Goal: Navigation & Orientation: Find specific page/section

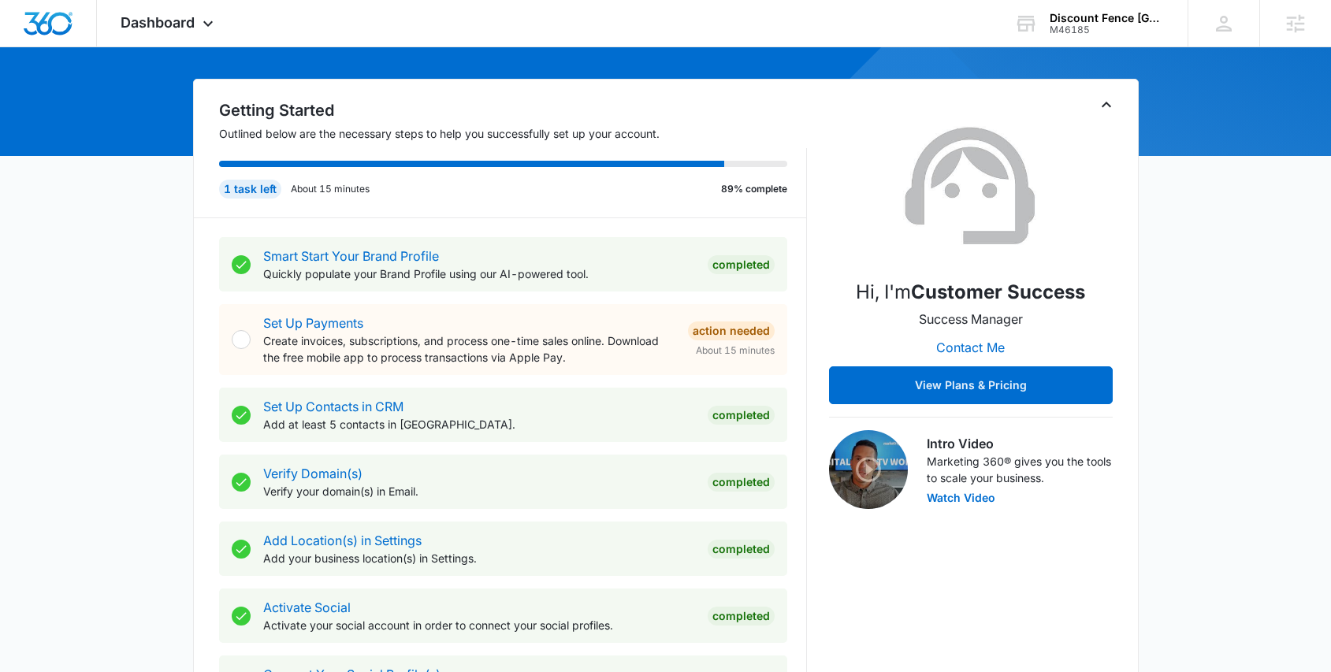
scroll to position [1167, 0]
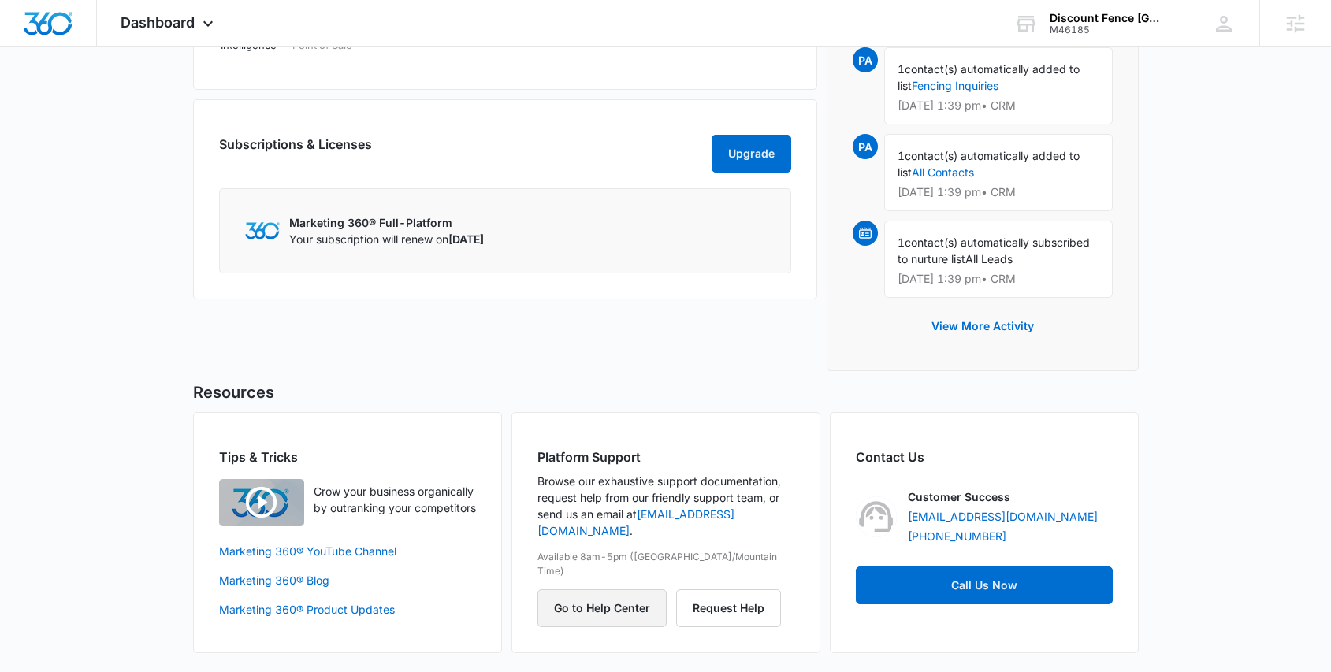
click at [567, 590] on button "Go to Help Center" at bounding box center [602, 609] width 129 height 38
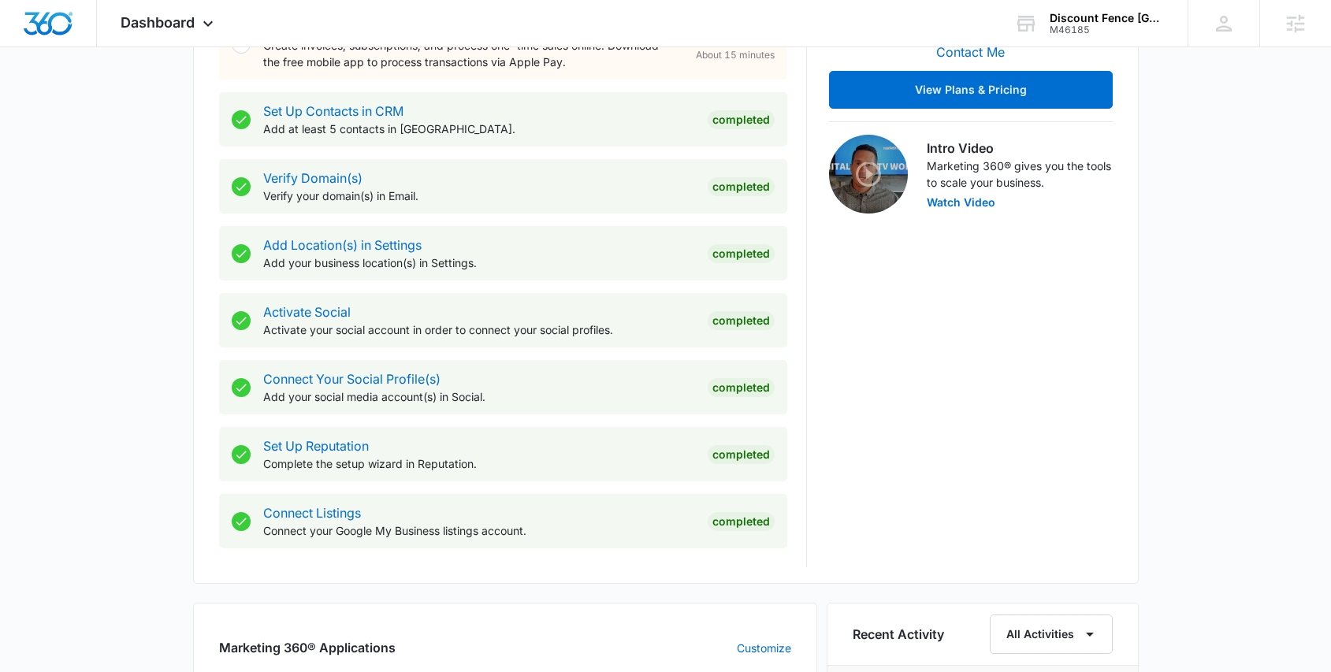
scroll to position [0, 0]
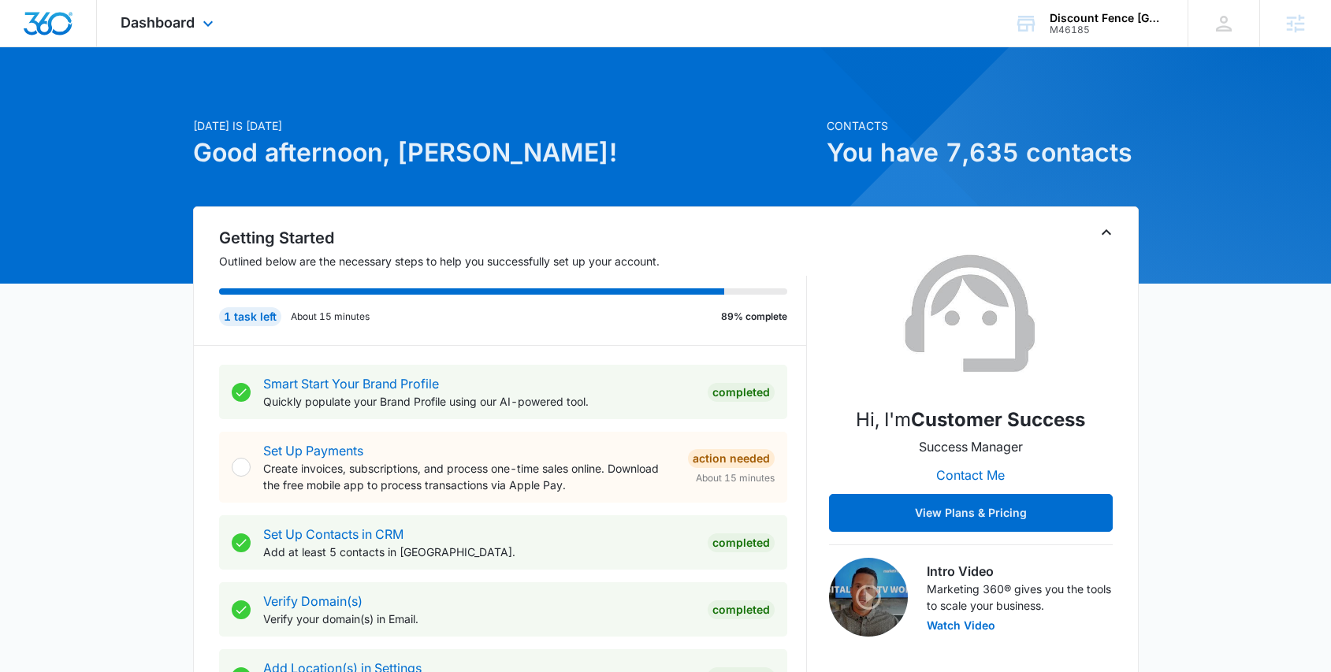
click at [144, 6] on div "Dashboard Apps Reputation Forms CRM Email Social Payments POS Content Ads Intel…" at bounding box center [169, 23] width 144 height 47
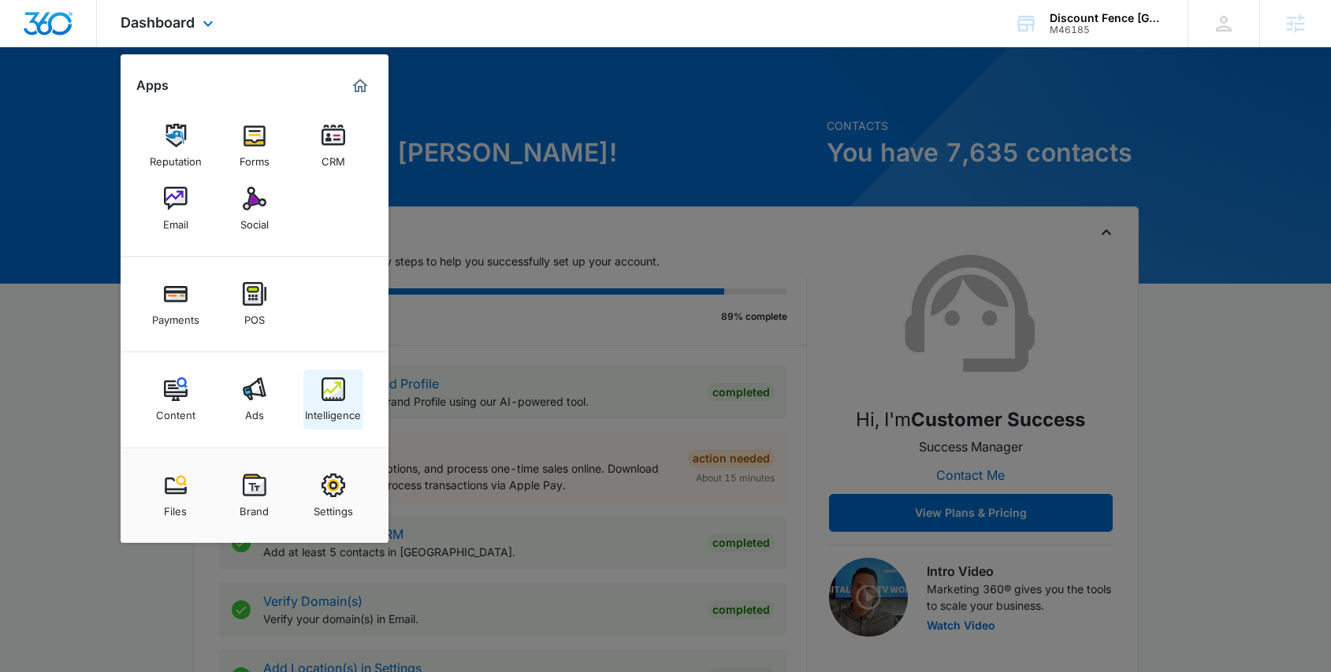
click at [352, 396] on link "Intelligence" at bounding box center [333, 400] width 60 height 60
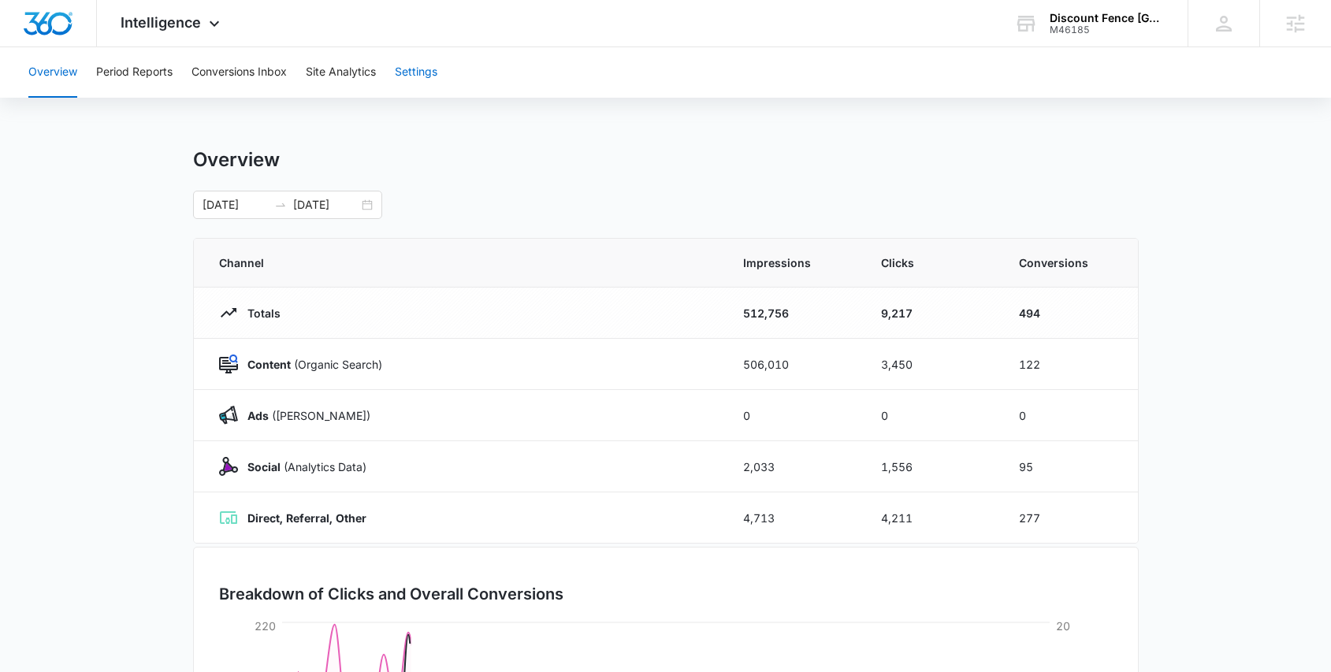
click at [406, 74] on button "Settings" at bounding box center [416, 72] width 43 height 50
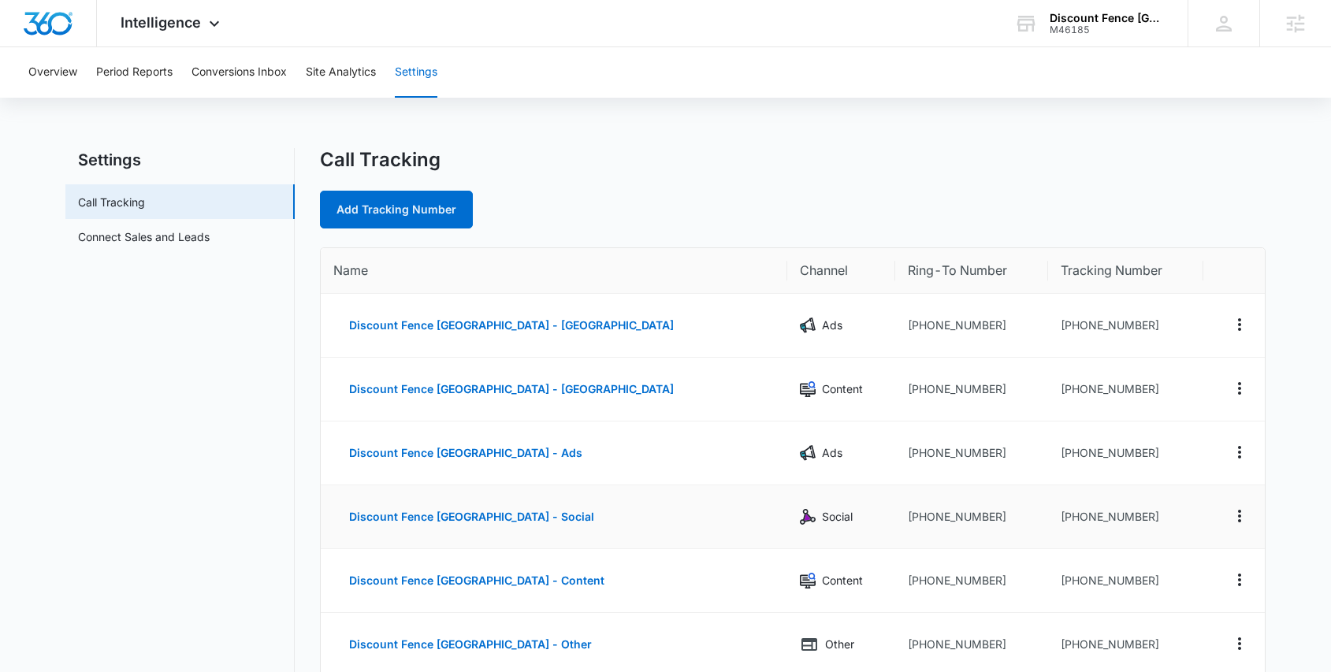
scroll to position [356, 0]
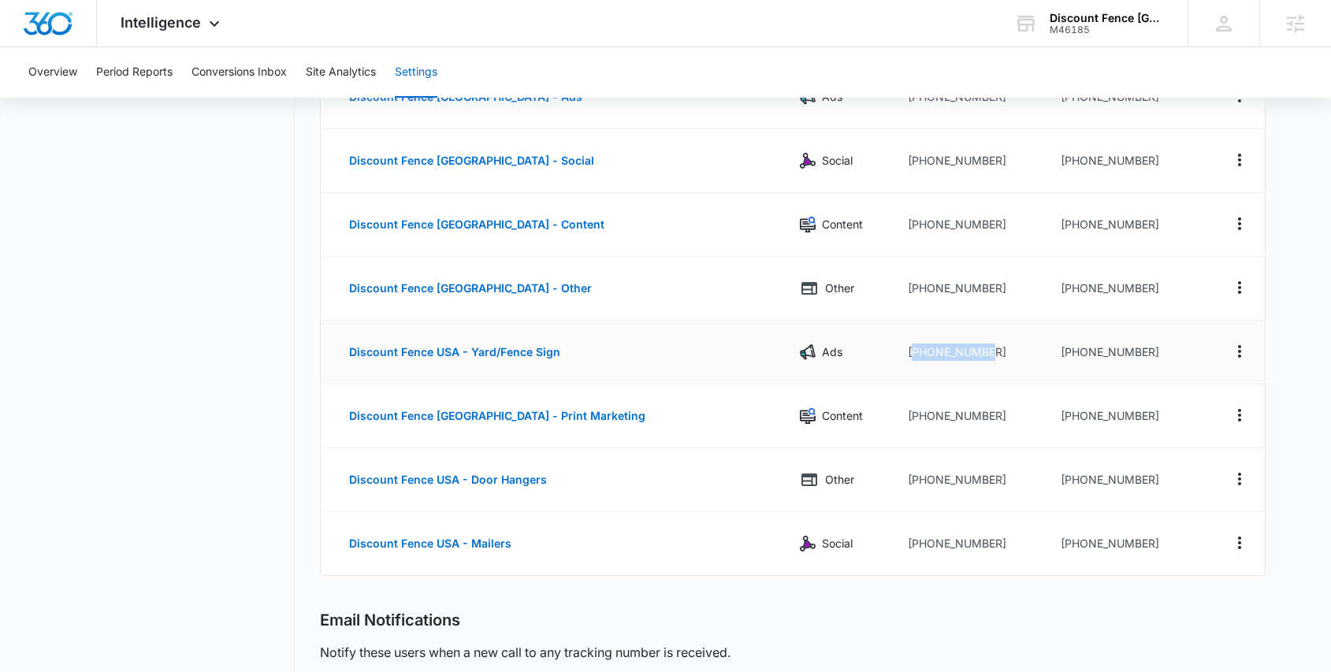
drag, startPoint x: 947, startPoint y: 355, endPoint x: 851, endPoint y: 352, distance: 95.4
click at [895, 352] on td "[PHONE_NUMBER]" at bounding box center [971, 353] width 152 height 64
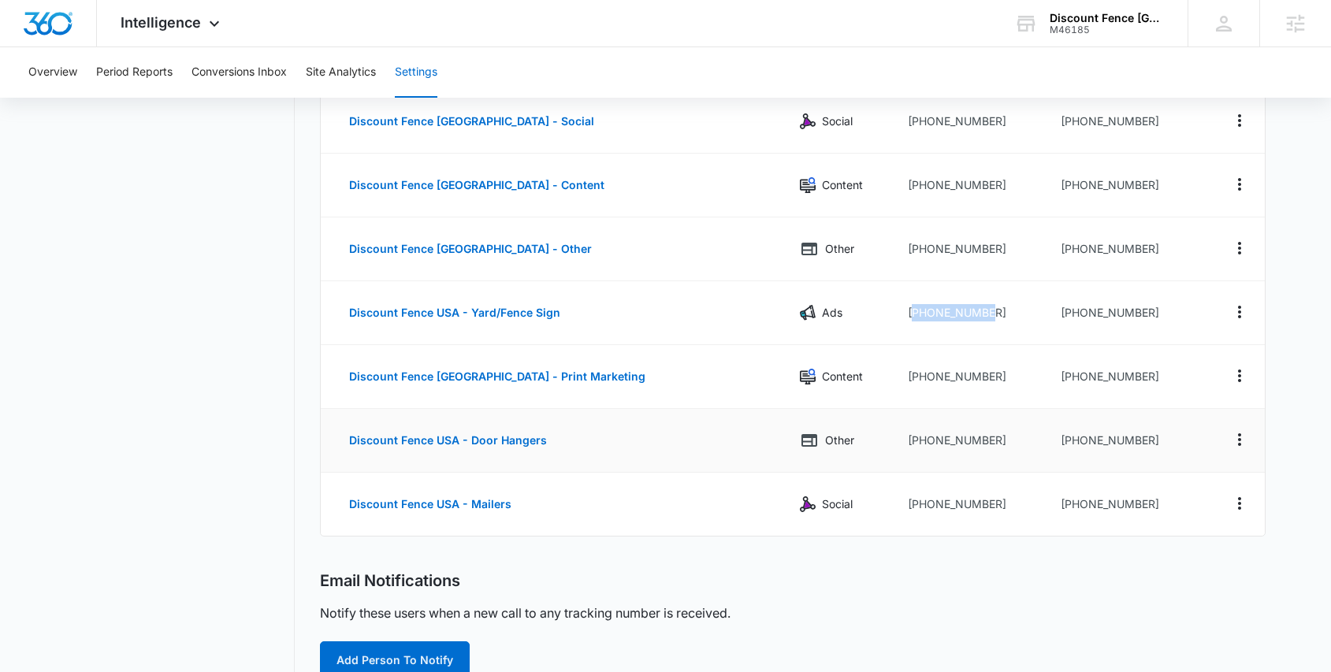
scroll to position [411, 0]
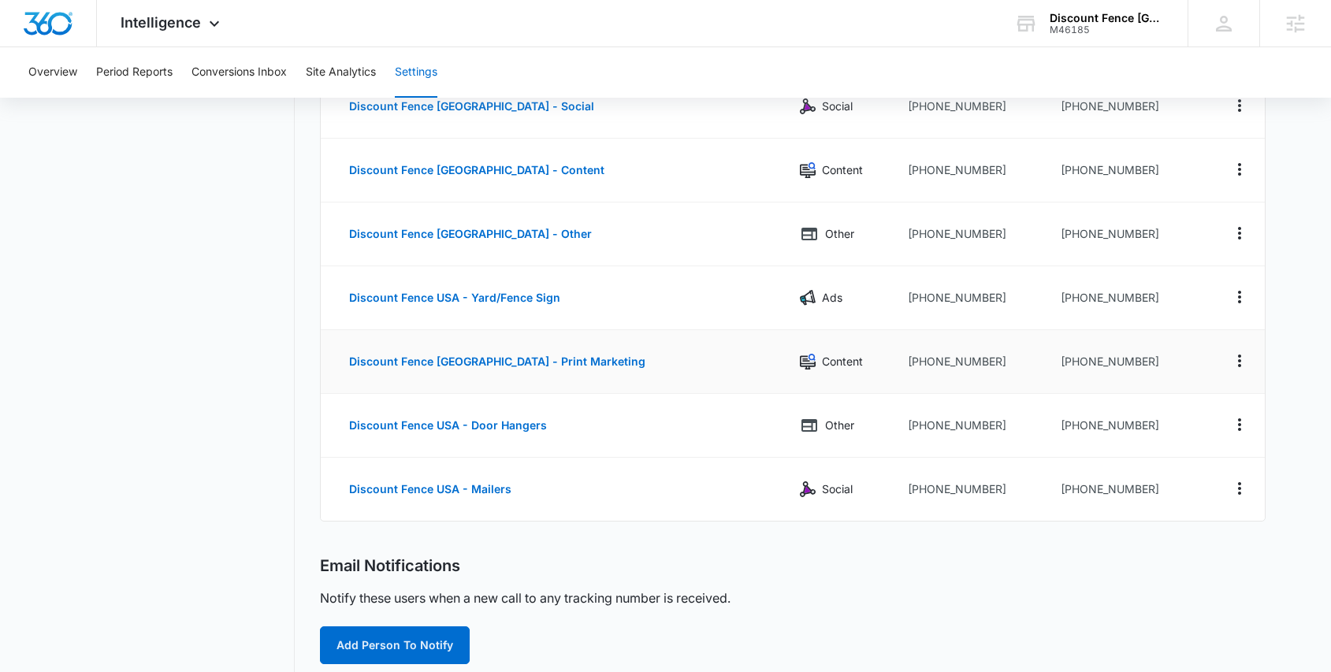
click at [598, 333] on td "Discount Fence [GEOGRAPHIC_DATA] - Print Marketing" at bounding box center [554, 362] width 467 height 64
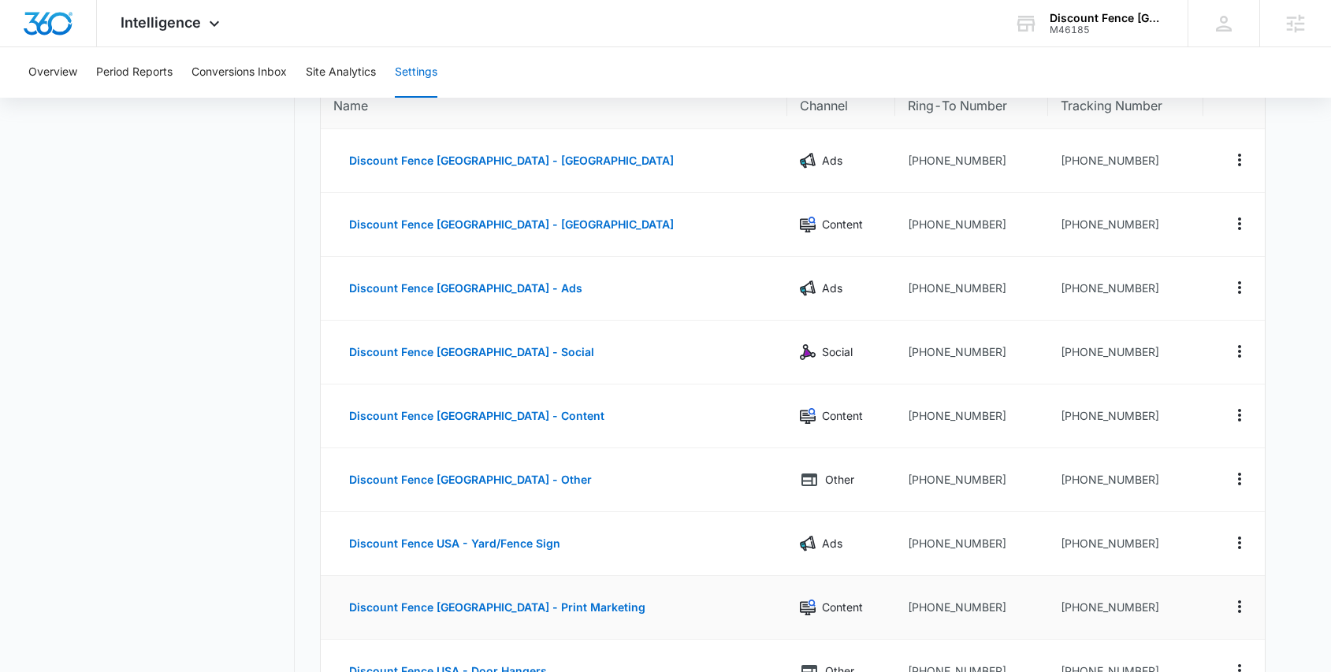
scroll to position [0, 0]
